Goal: Task Accomplishment & Management: Manage account settings

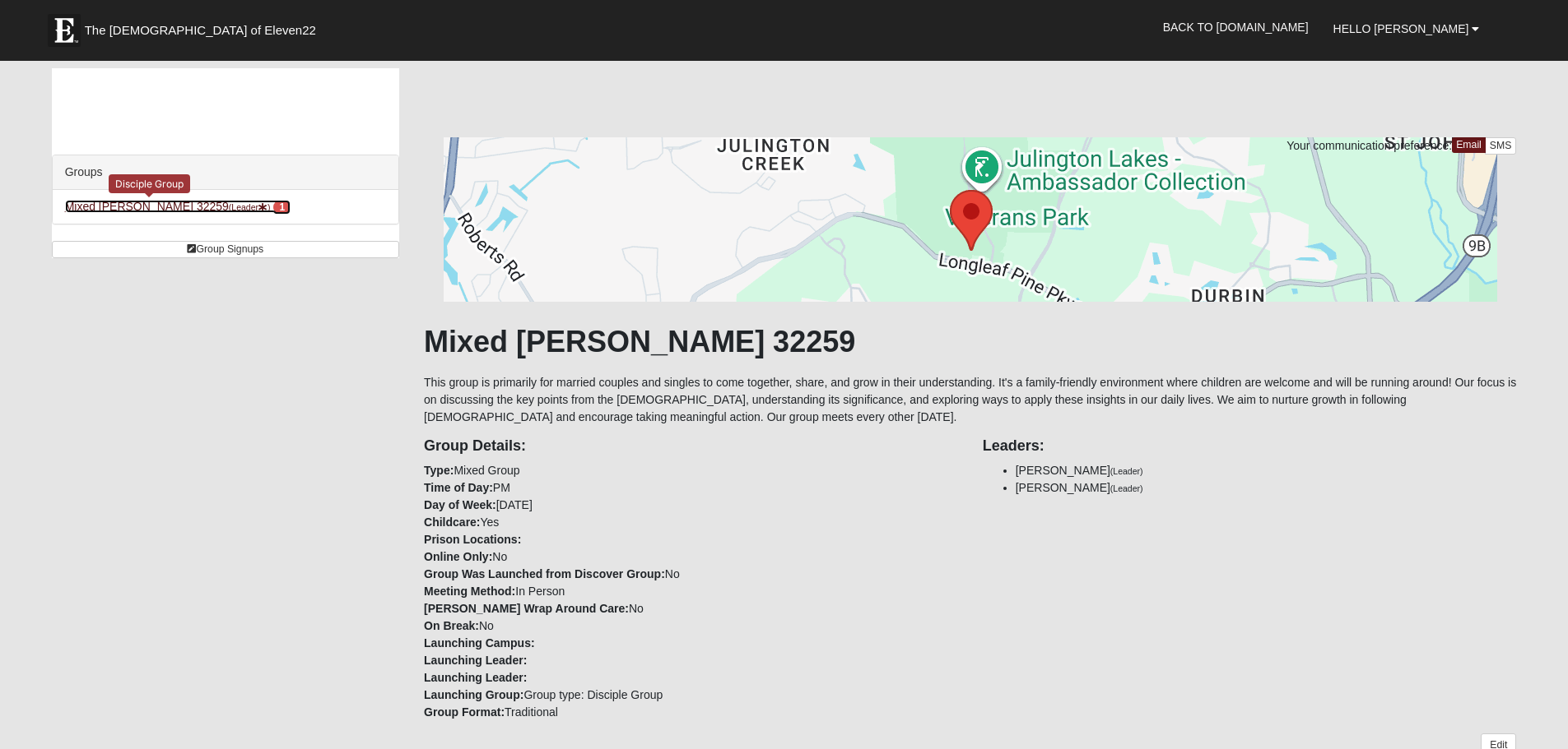
click at [135, 206] on link "Mixed Clark 32259 (Leader ) 1" at bounding box center [177, 206] width 225 height 13
click at [120, 206] on link "Mixed Clark 32259 (Leader ) 1" at bounding box center [177, 206] width 225 height 13
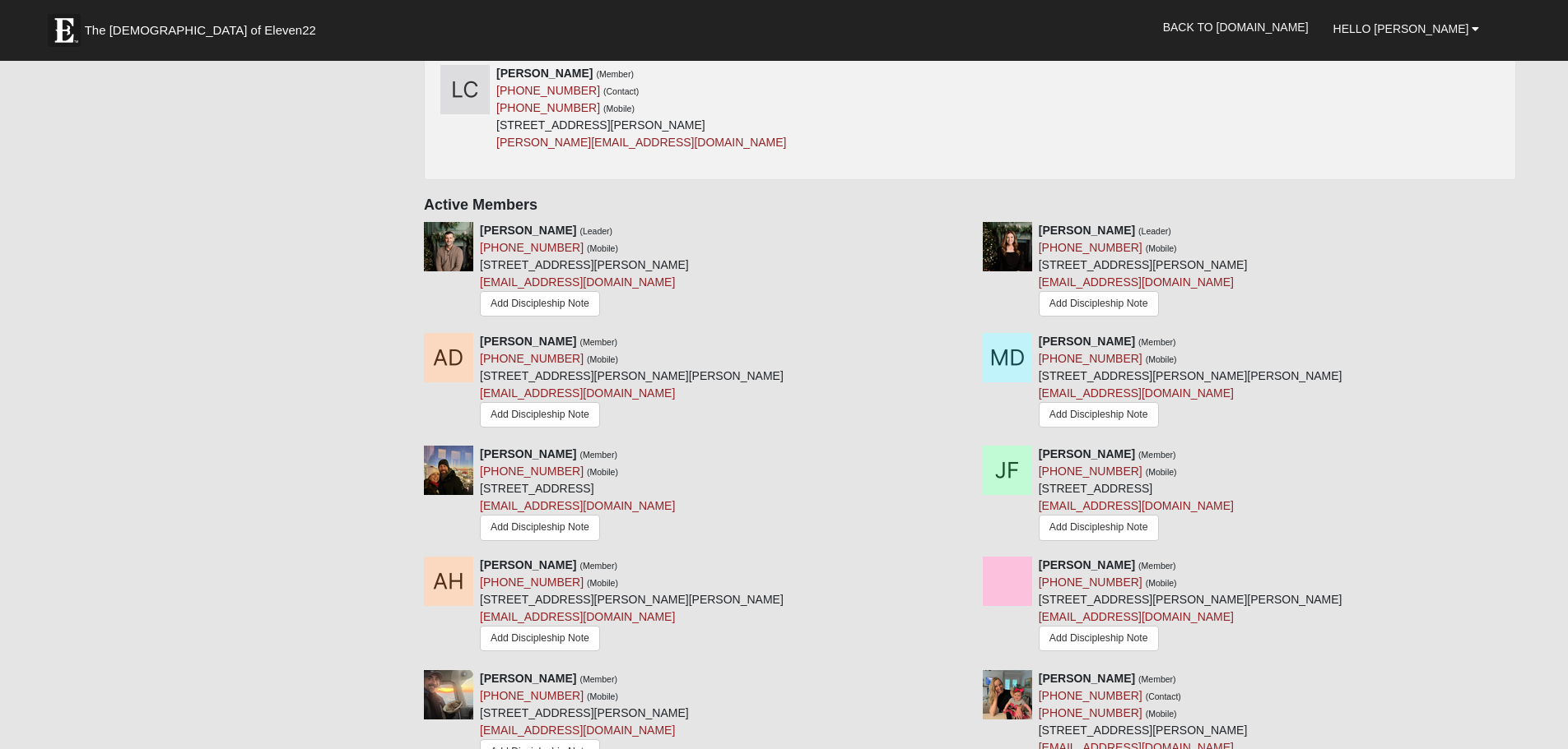
scroll to position [864, 0]
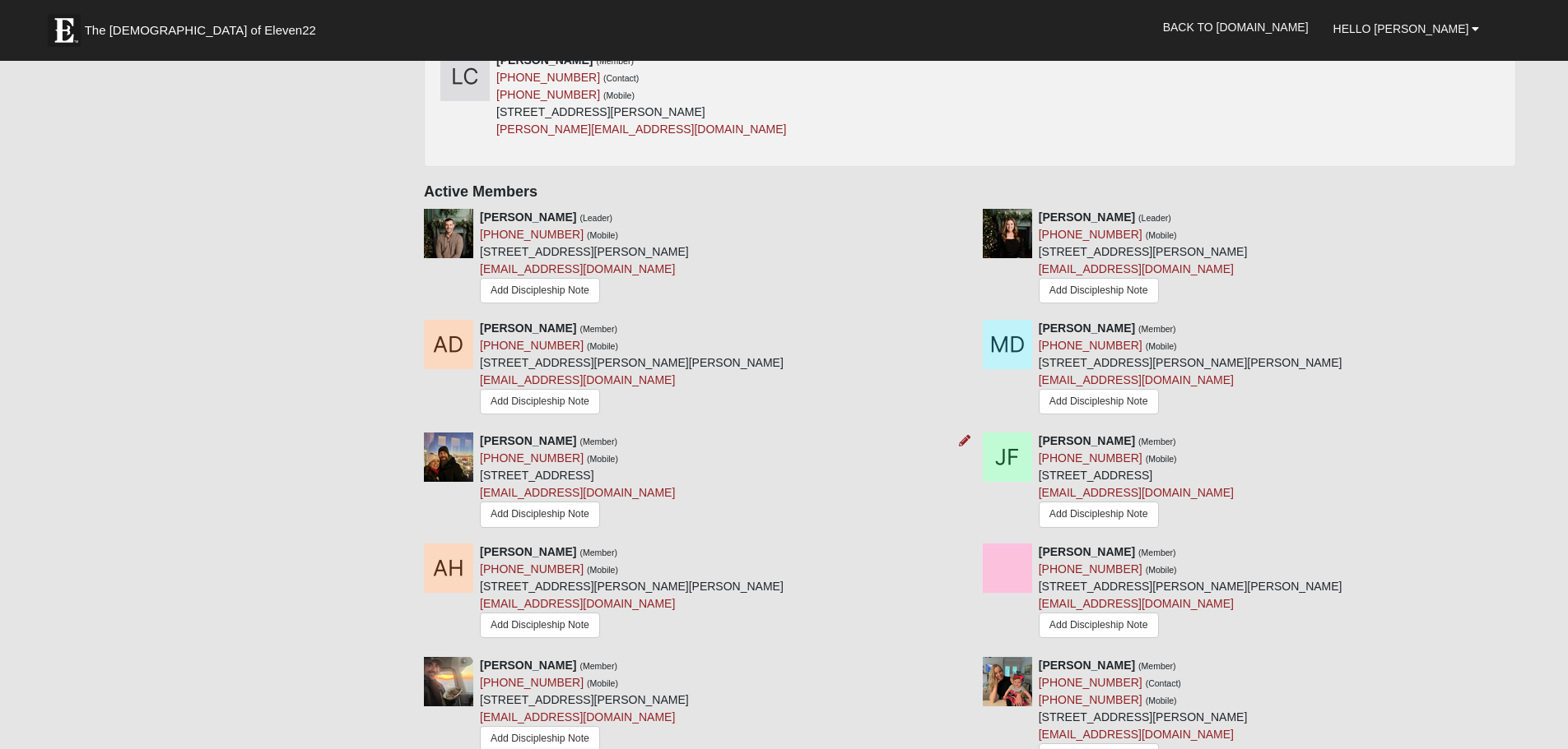
click at [957, 442] on div at bounding box center [961, 441] width 18 height 17
click at [963, 442] on icon at bounding box center [964, 440] width 11 height 11
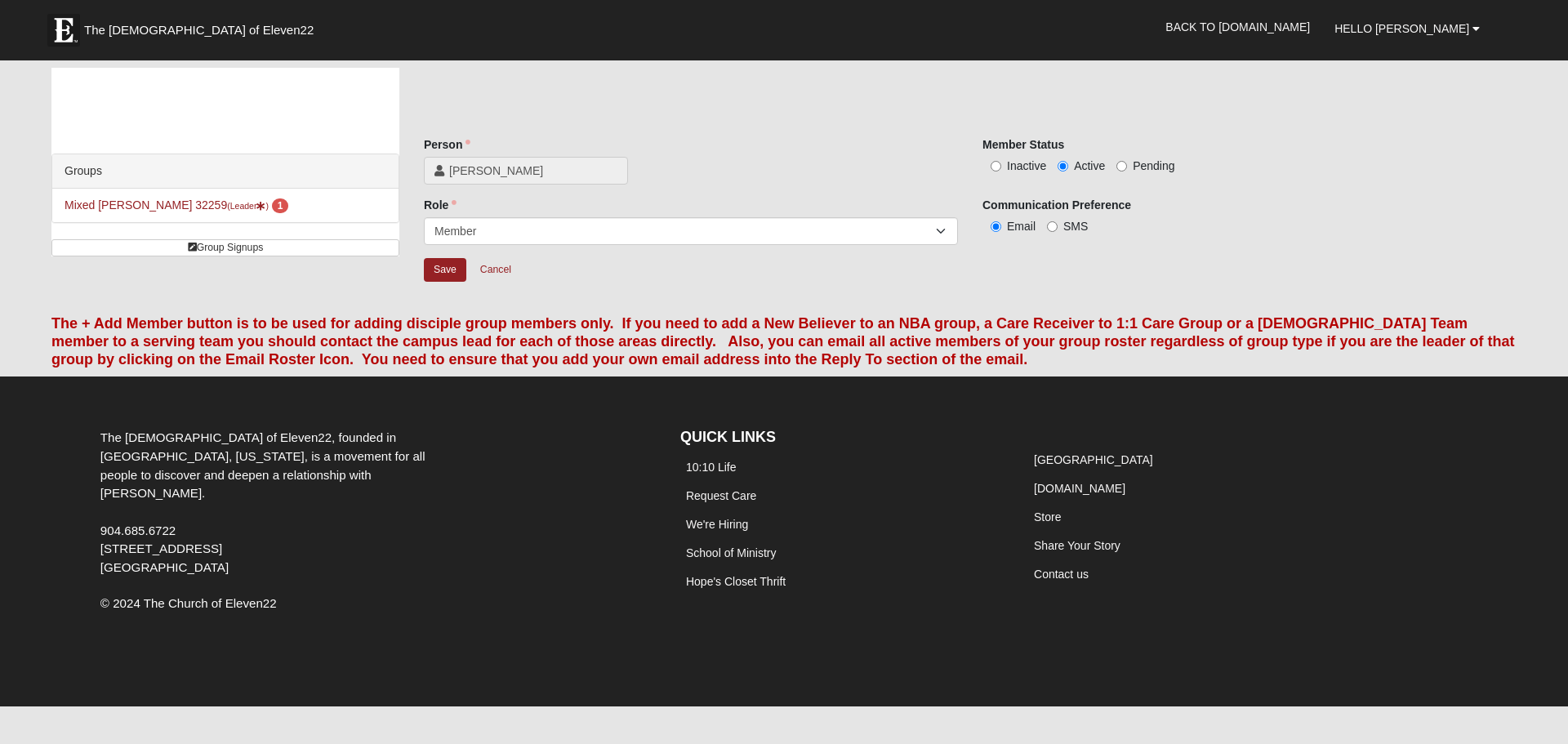
click at [1001, 168] on label "Inactive" at bounding box center [1013, 166] width 63 height 16
click at [1001, 168] on input "Inactive" at bounding box center [996, 166] width 10 height 10
radio input "true"
click at [940, 227] on select "Leader [PERSON_NAME] Coach Member Campus Lead Future Leader" at bounding box center [691, 232] width 534 height 28
select select "672"
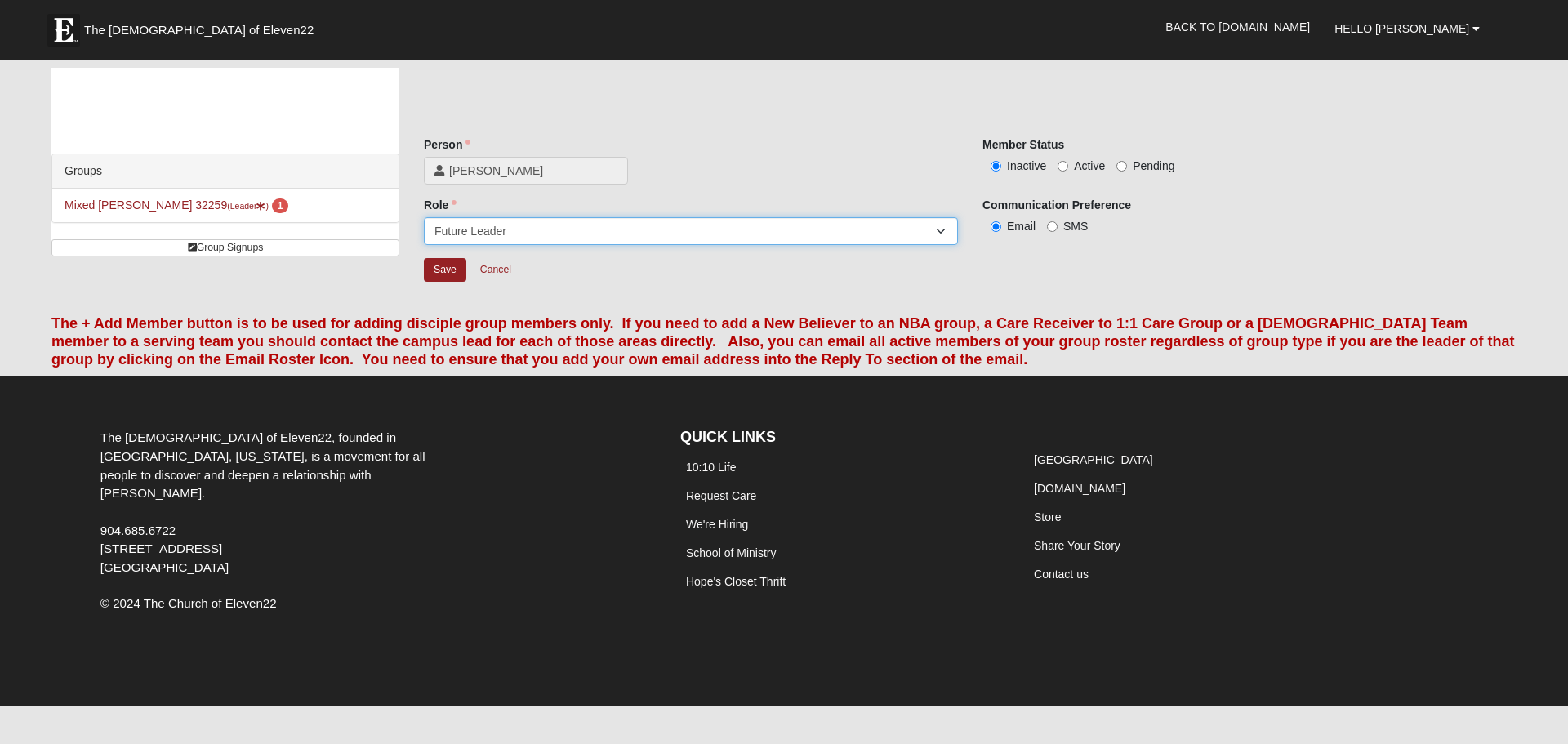
click at [424, 218] on select "Leader [PERSON_NAME] Coach Member Campus Lead Future Leader" at bounding box center [691, 232] width 534 height 28
click at [437, 273] on input "Save" at bounding box center [445, 270] width 42 height 23
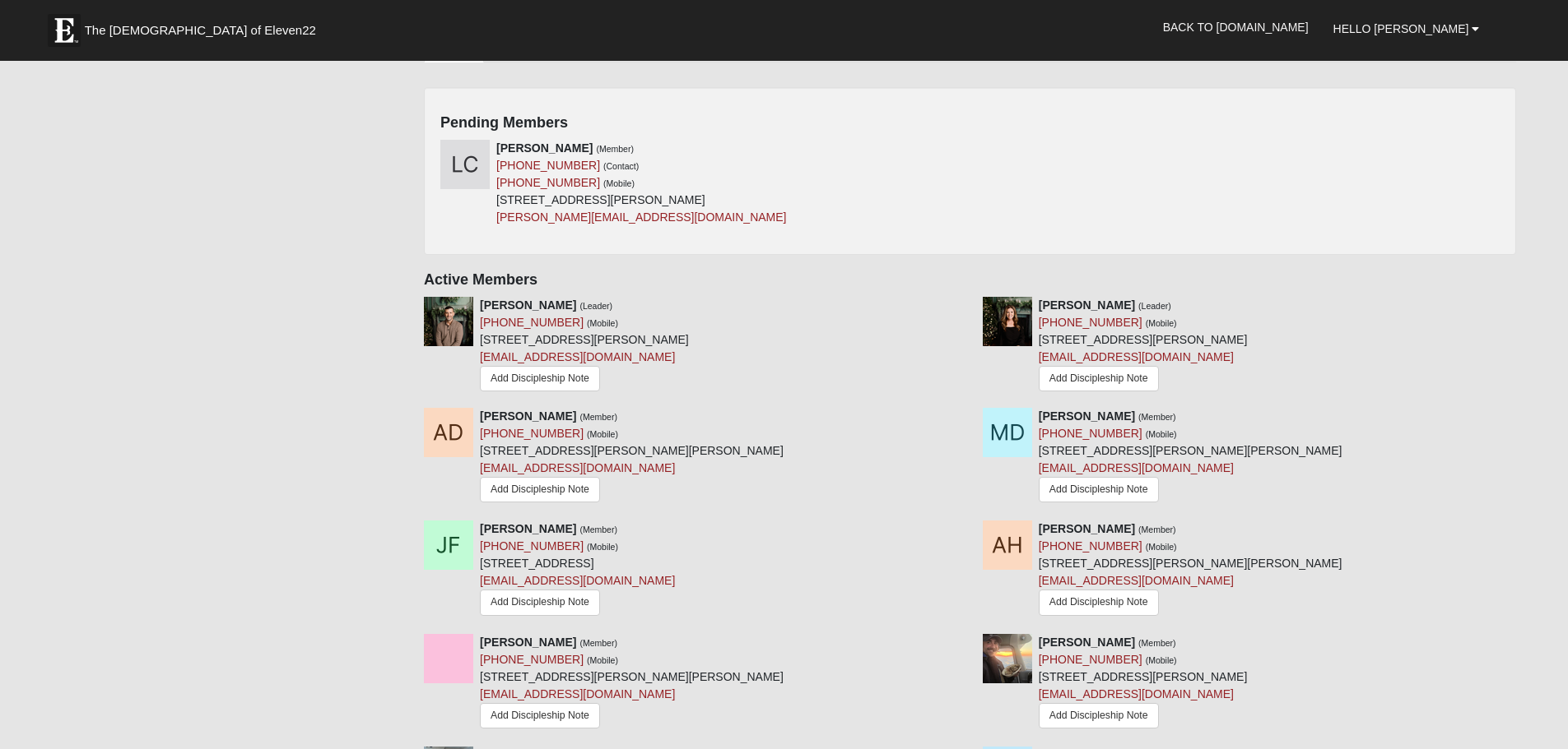
scroll to position [923, 0]
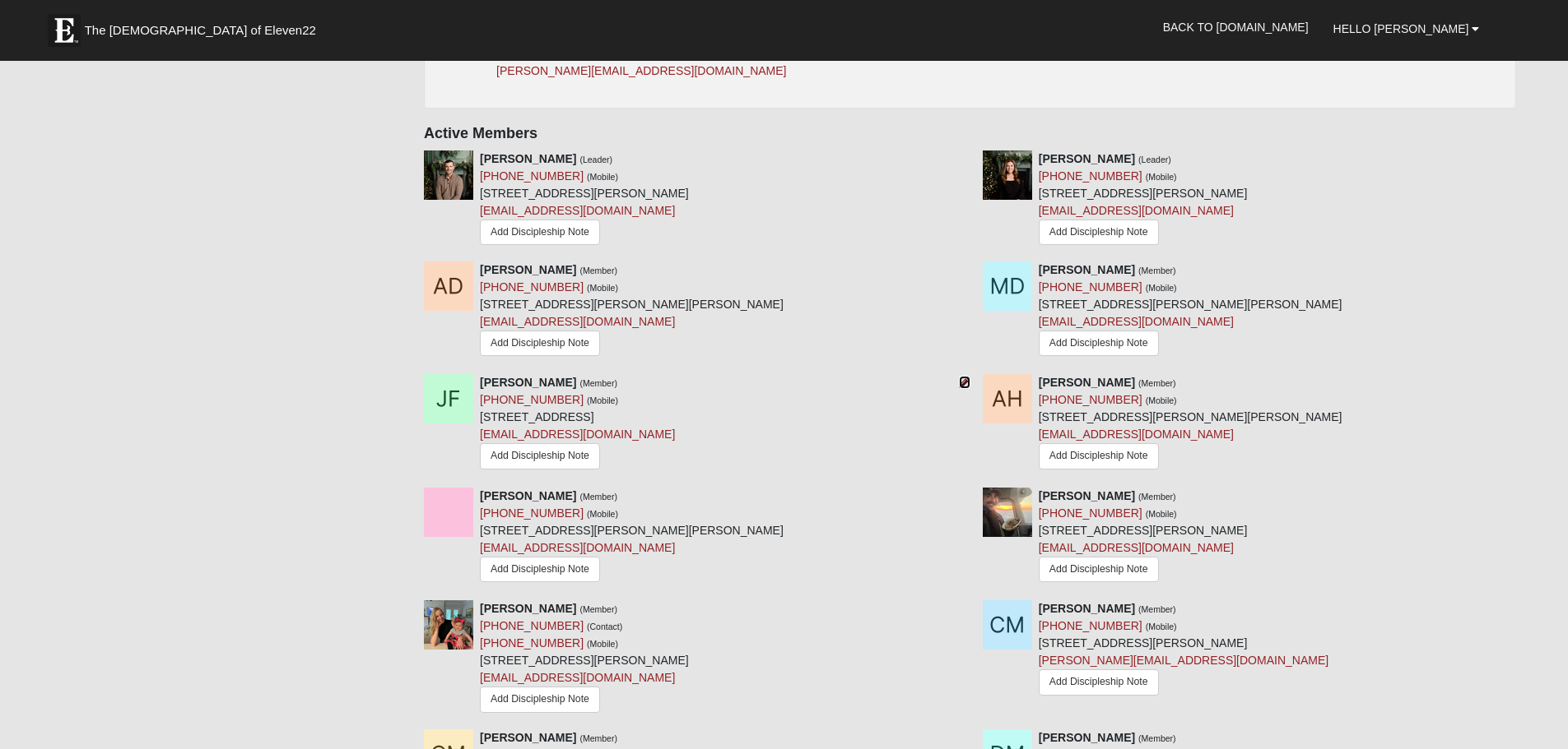
click at [960, 387] on icon at bounding box center [964, 381] width 11 height 11
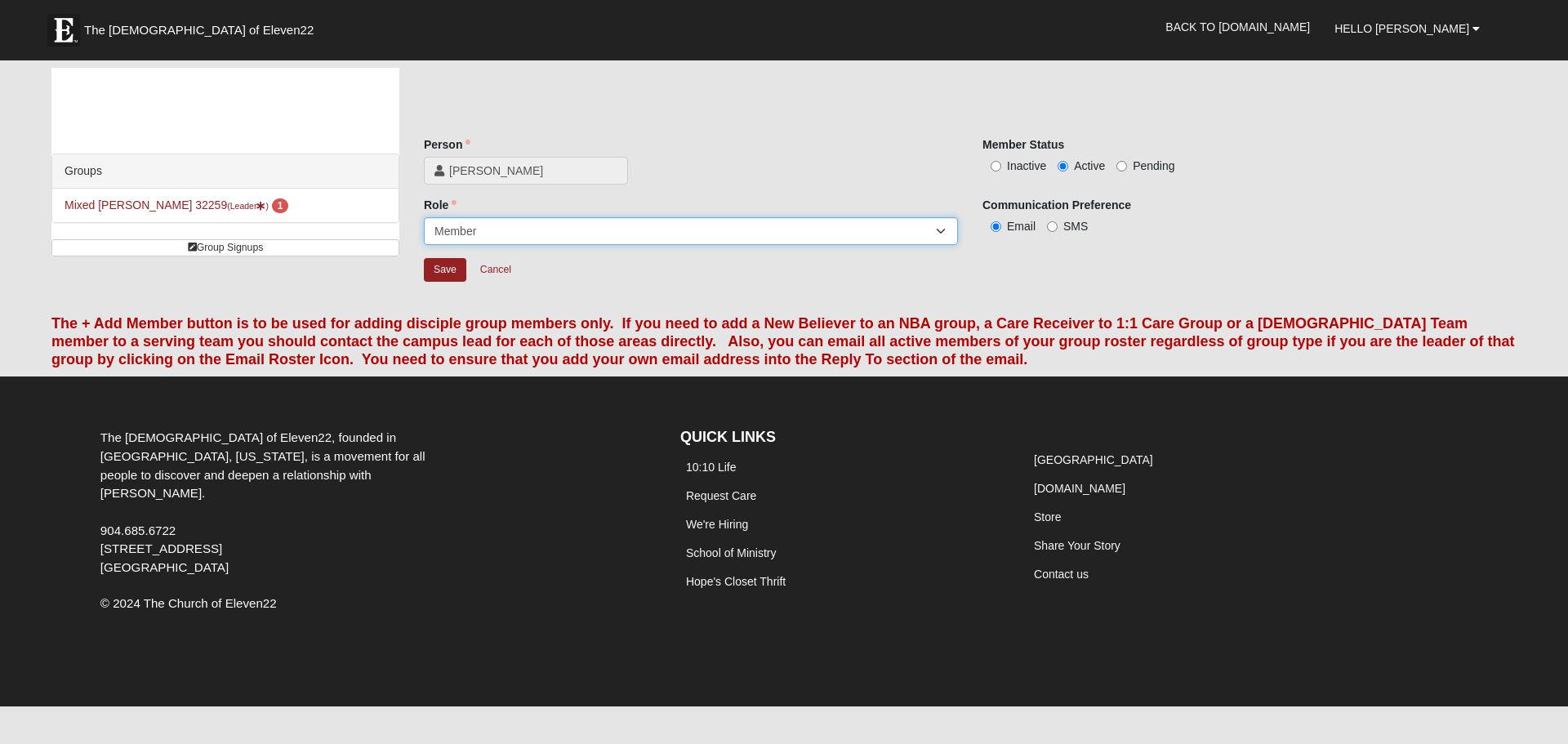
click at [686, 226] on select "Leader [PERSON_NAME] Coach Member Campus Lead Future Leader" at bounding box center [691, 232] width 534 height 28
select select "672"
click at [424, 218] on select "Leader [PERSON_NAME] Coach Member Campus Lead Future Leader" at bounding box center [691, 232] width 534 height 28
click at [1000, 169] on input "Inactive" at bounding box center [996, 166] width 10 height 10
radio input "true"
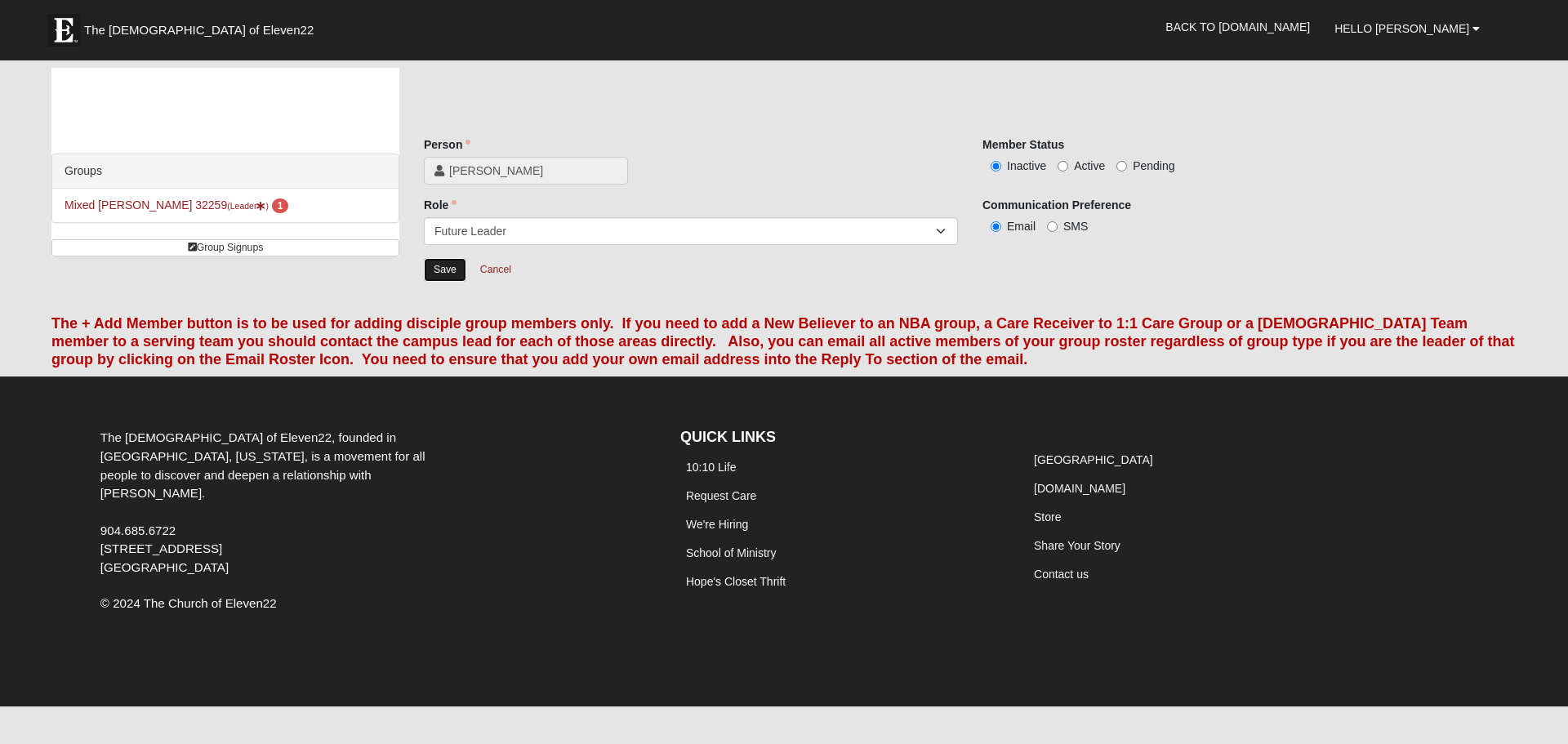
click at [439, 272] on input "Save" at bounding box center [445, 270] width 42 height 23
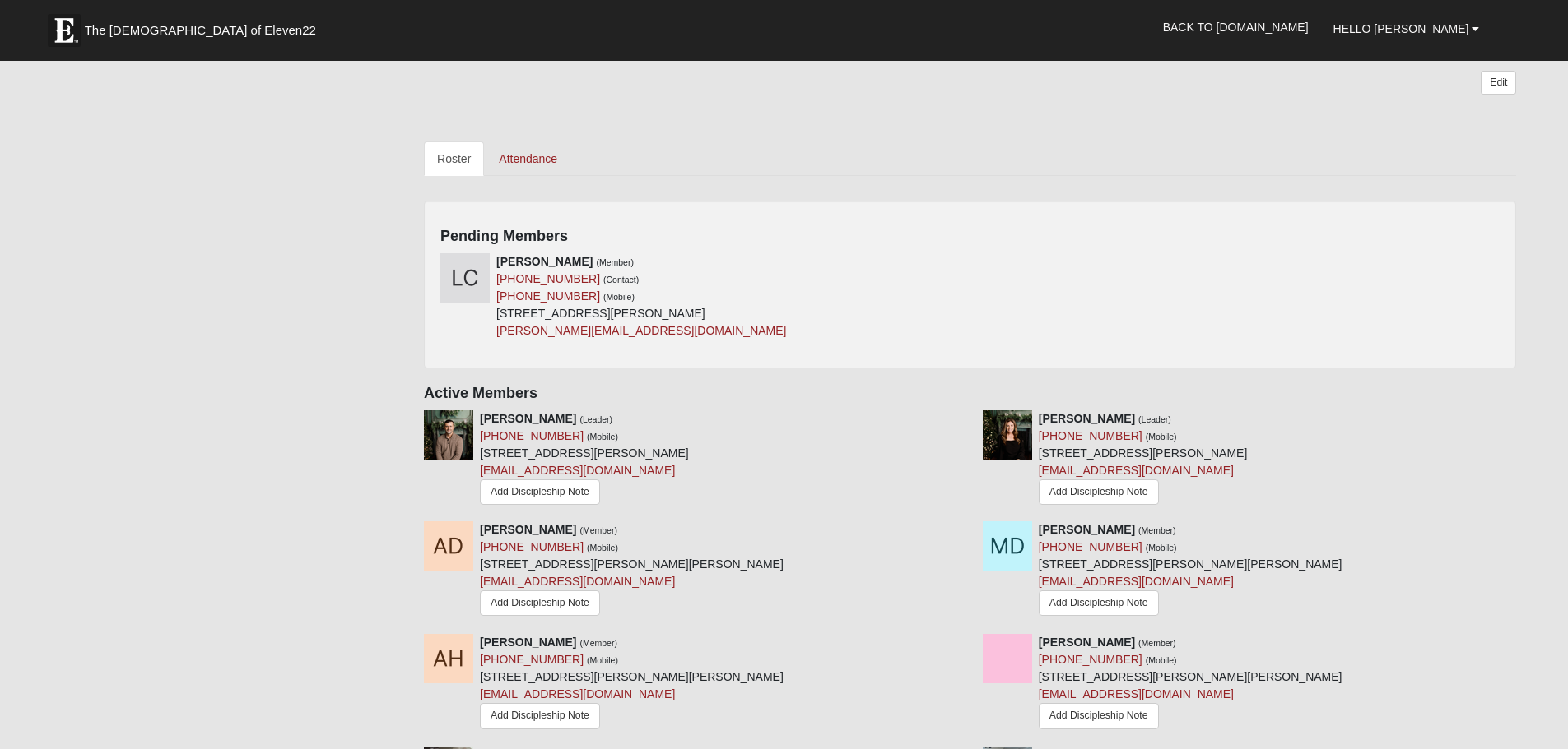
scroll to position [672, 0]
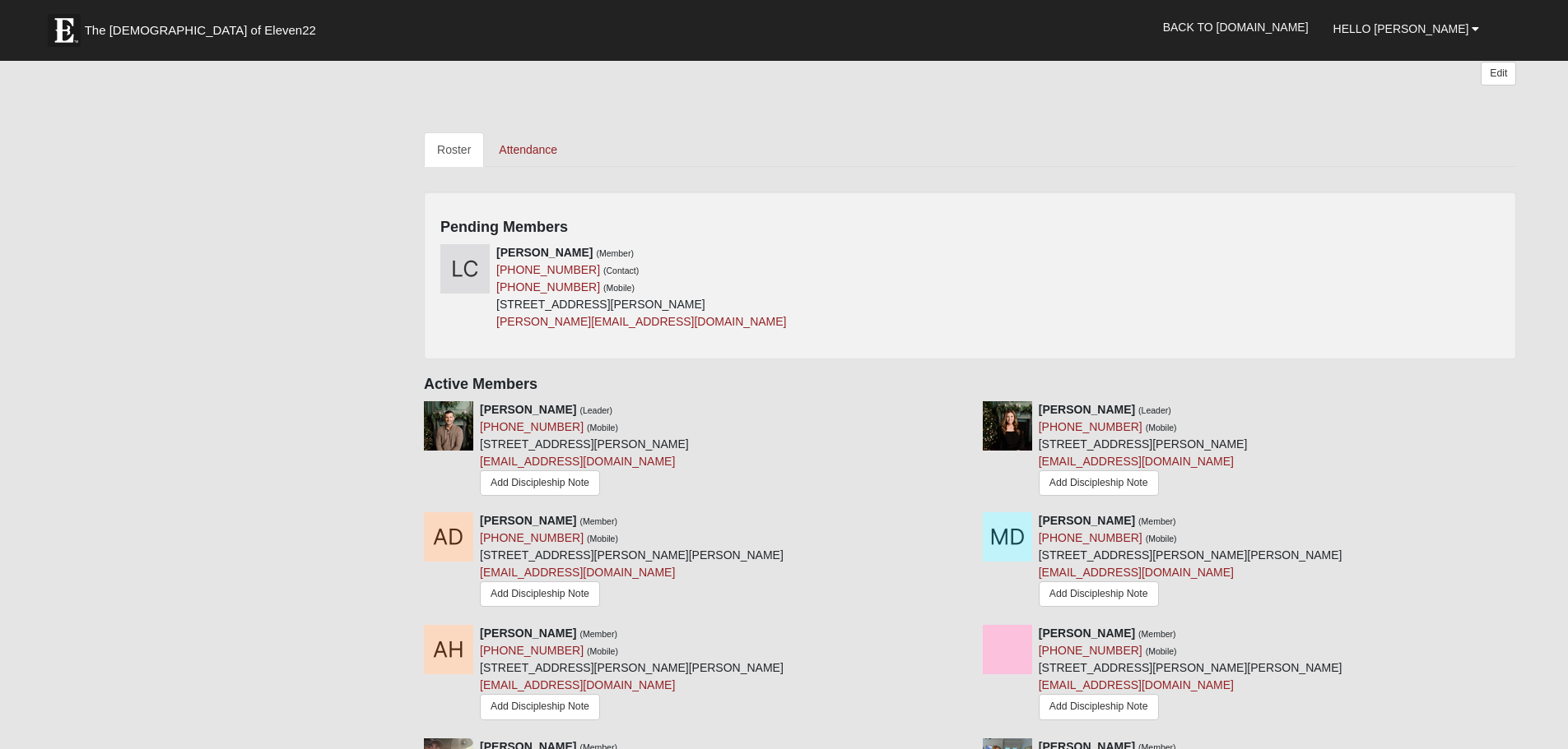
click at [971, 256] on div "[PERSON_NAME] (Member) [PHONE_NUMBER] (Contact) [PHONE_NUMBER] (Mobile) [STREET…" at bounding box center [970, 293] width 1084 height 99
click at [963, 256] on icon at bounding box center [964, 252] width 11 height 11
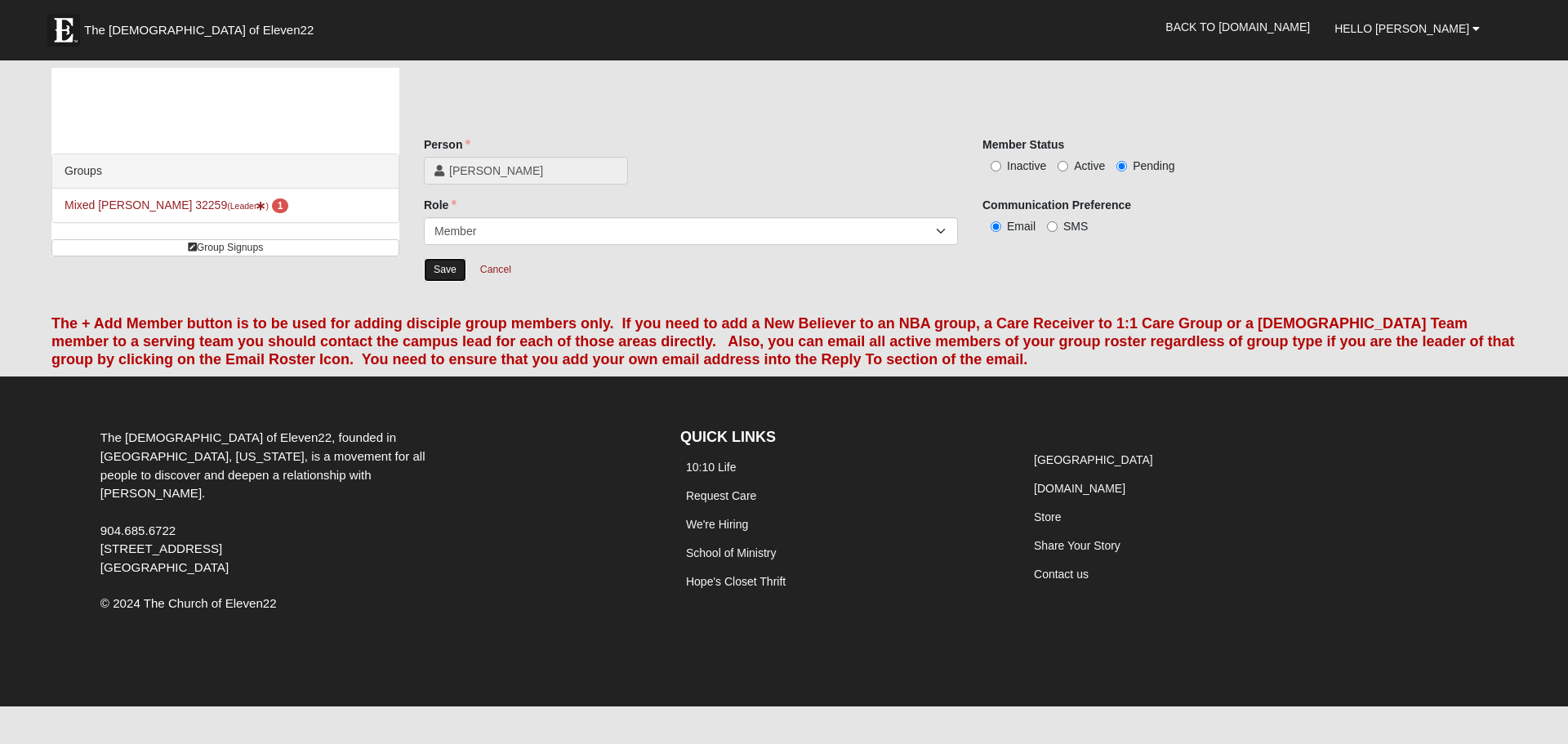
click at [443, 272] on input "Save" at bounding box center [445, 270] width 42 height 23
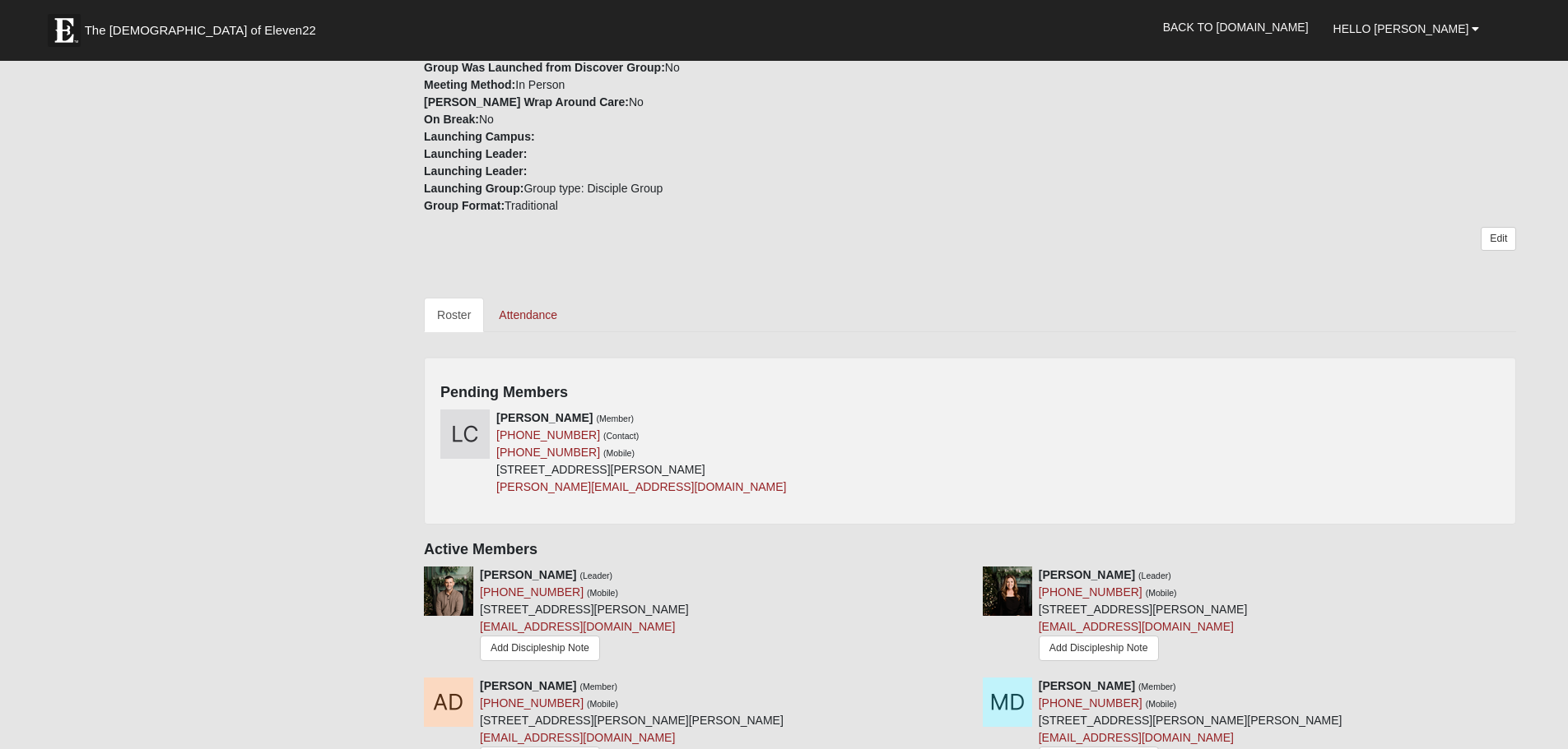
scroll to position [509, 0]
click at [1380, 418] on div "[PERSON_NAME] (Member) [PHONE_NUMBER] (Contact) [PHONE_NUMBER] (Mobile) [STREET…" at bounding box center [970, 456] width 1084 height 99
click at [966, 416] on icon at bounding box center [964, 415] width 11 height 11
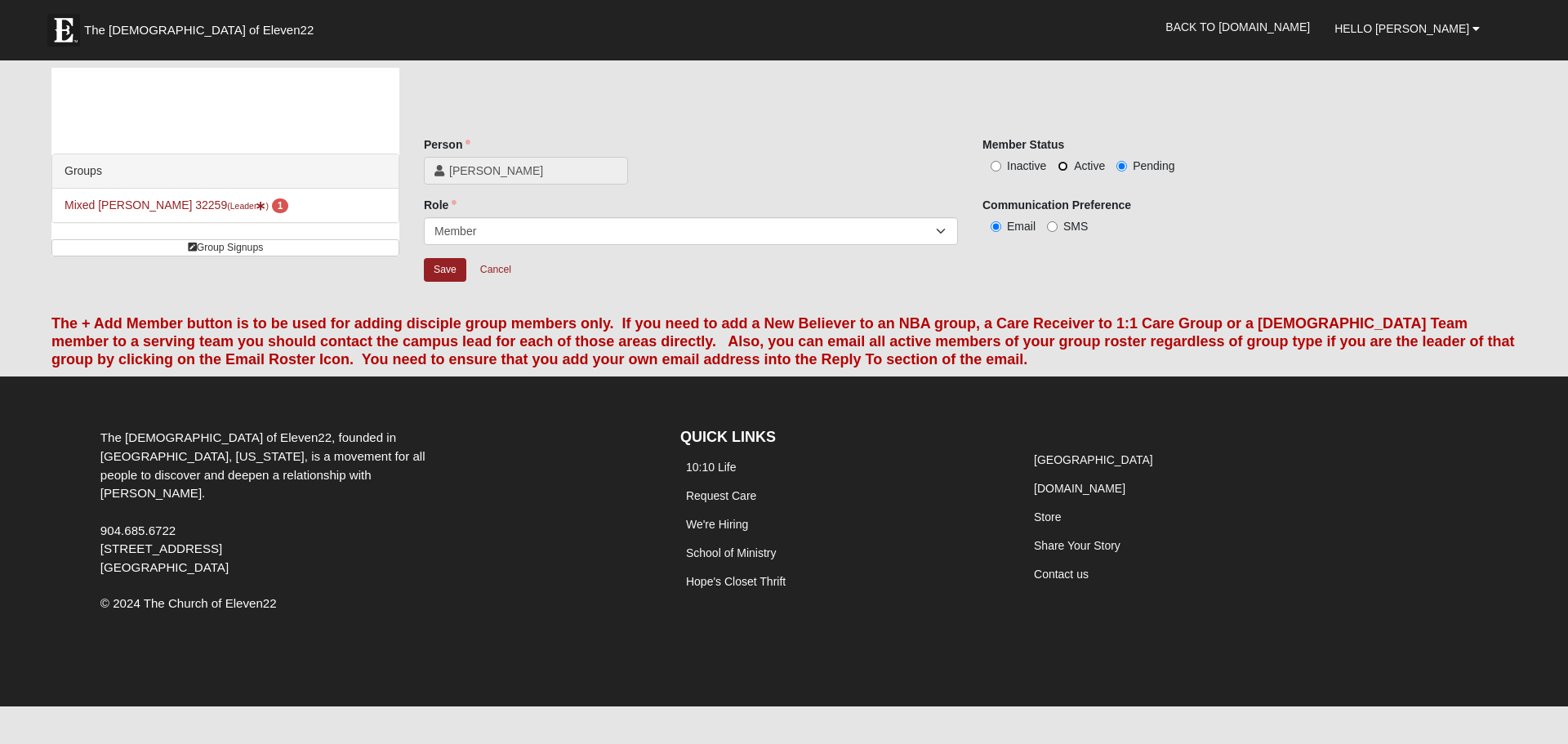
click at [1064, 167] on input "Active" at bounding box center [1063, 166] width 10 height 10
radio input "true"
click at [446, 270] on input "Save" at bounding box center [445, 270] width 42 height 23
